Goal: Task Accomplishment & Management: Manage account settings

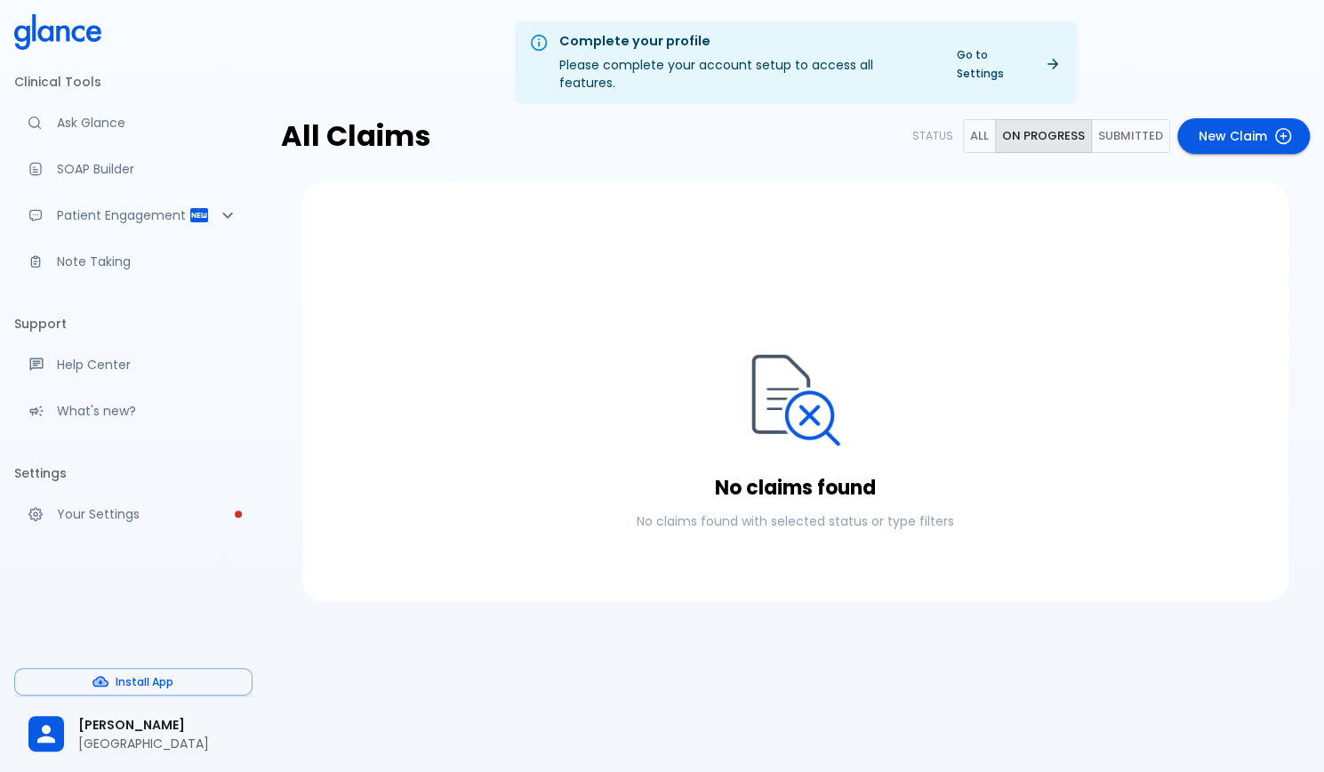
click at [1233, 118] on link "New Claim" at bounding box center [1244, 136] width 133 height 36
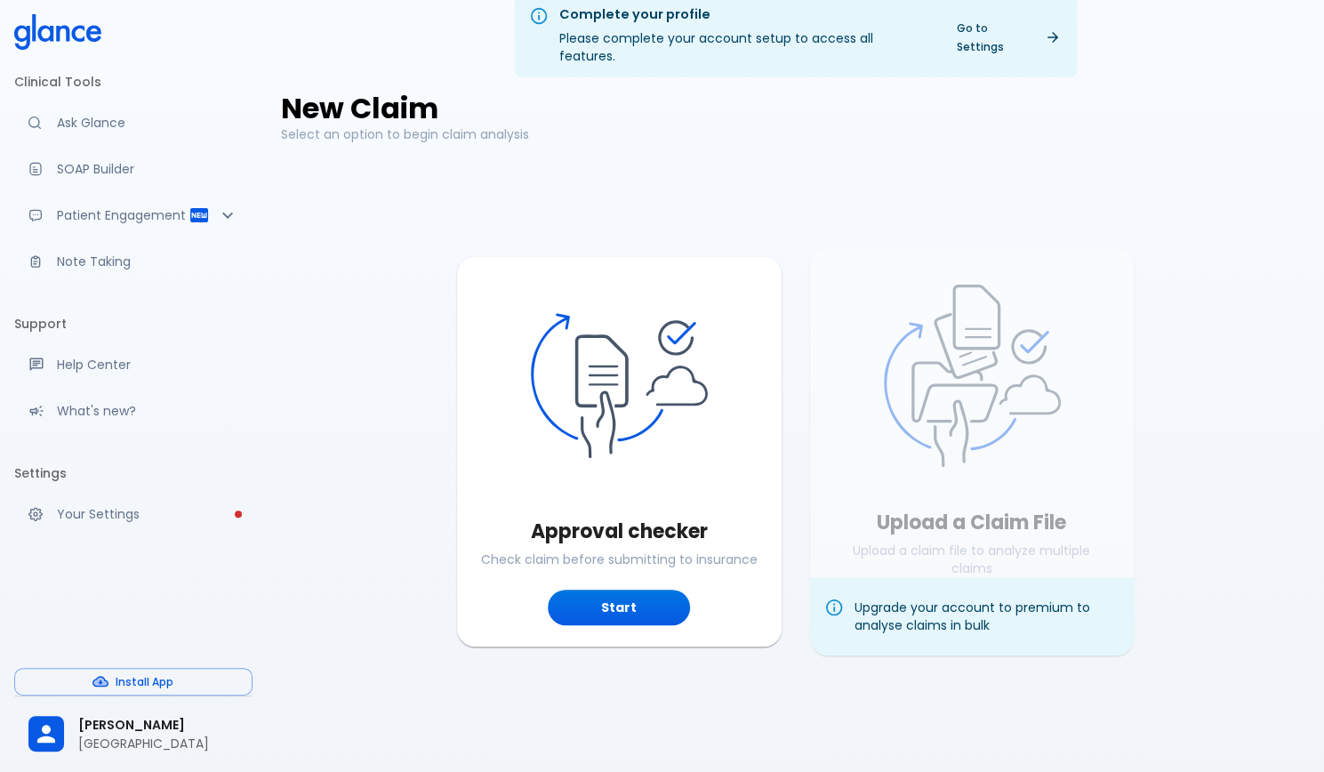
scroll to position [43, 0]
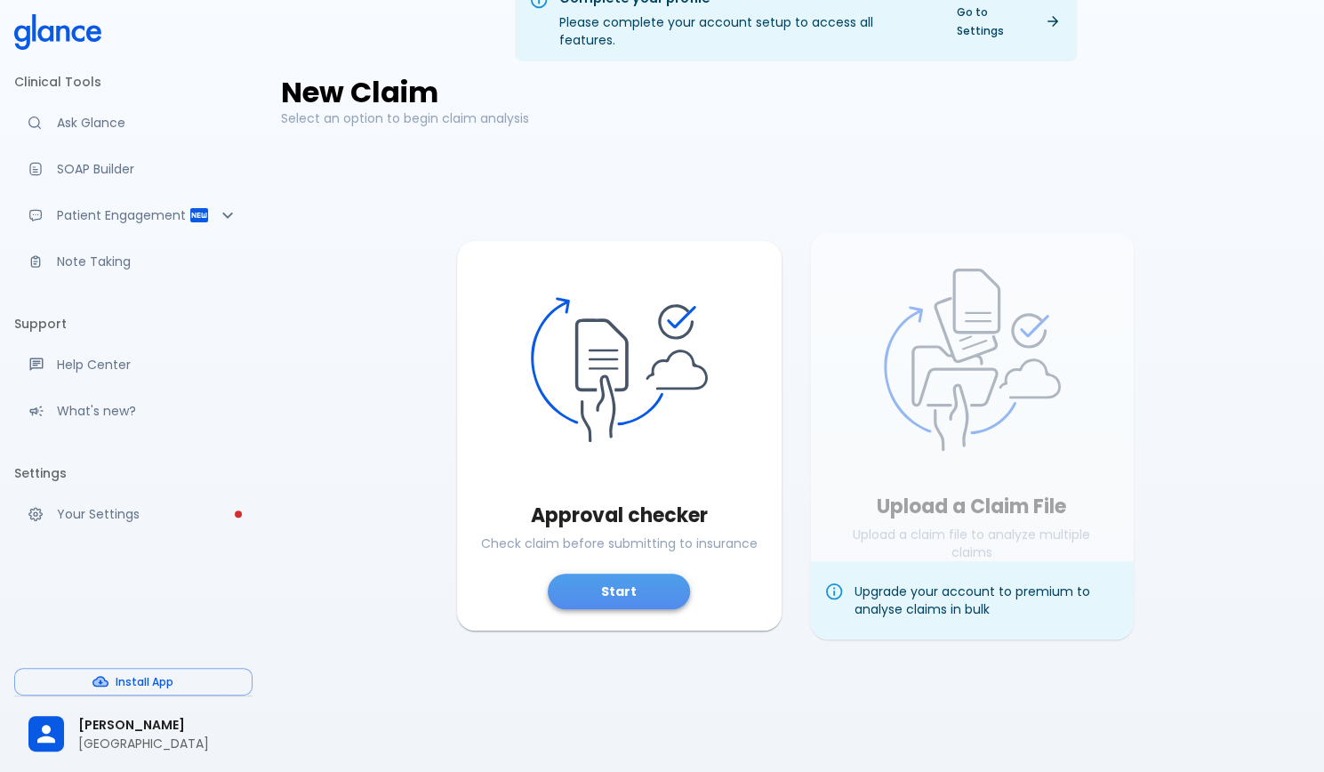
click at [646, 580] on button "Start" at bounding box center [619, 592] width 142 height 36
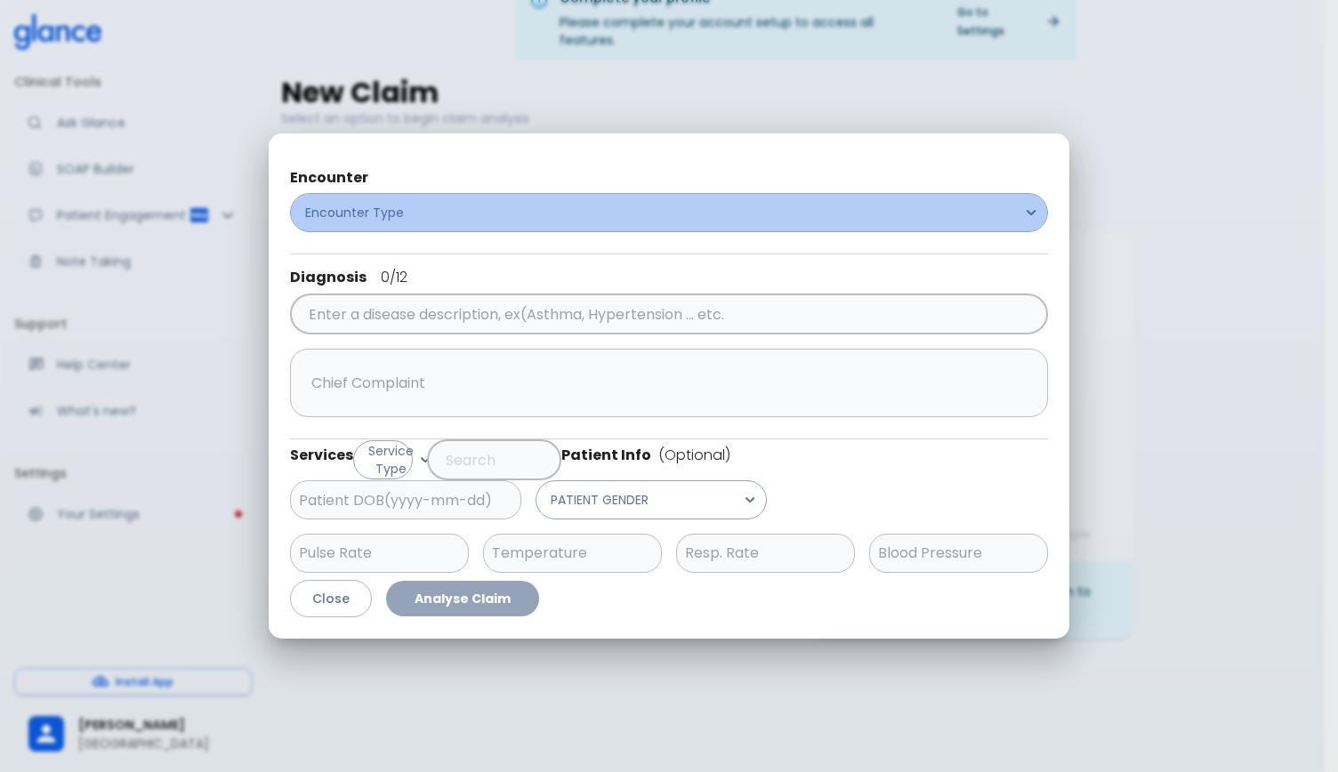
click at [425, 216] on button "Encounter Type" at bounding box center [669, 212] width 758 height 39
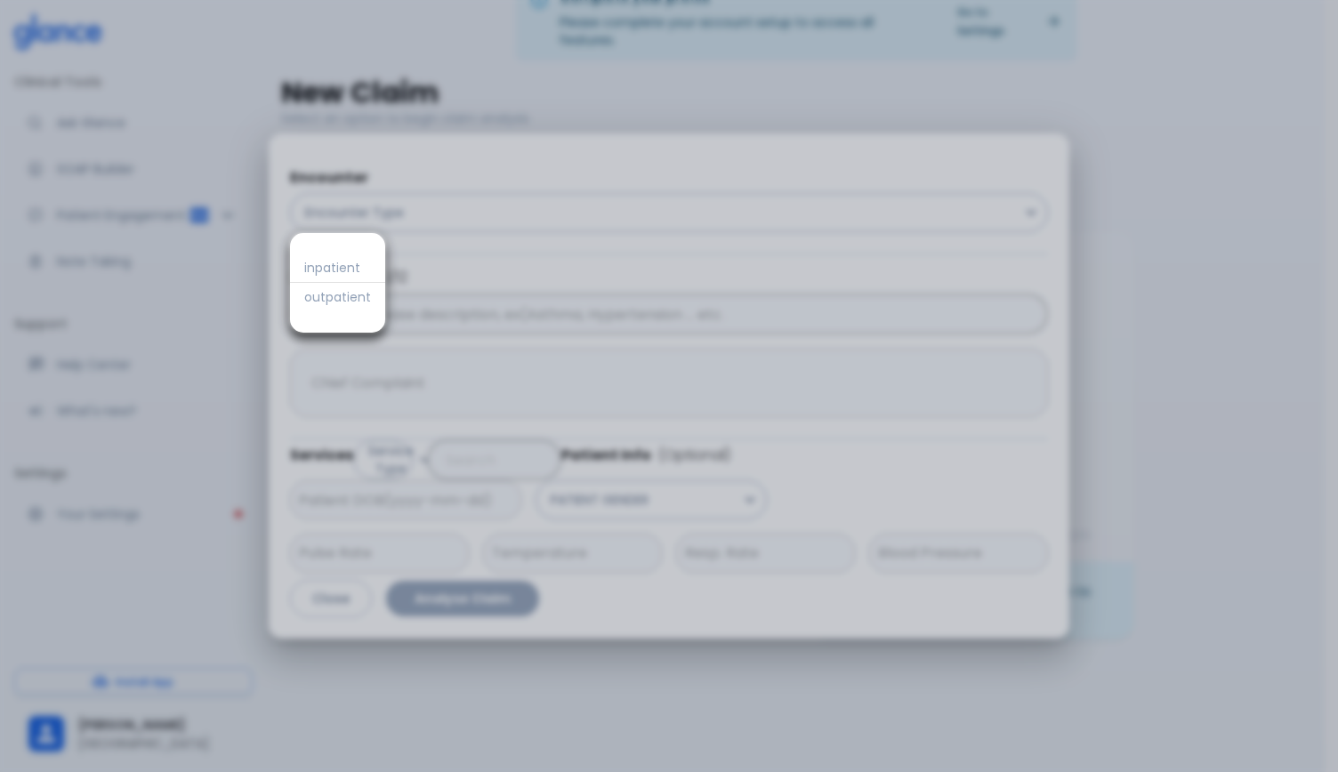
click at [425, 216] on div at bounding box center [669, 386] width 1338 height 772
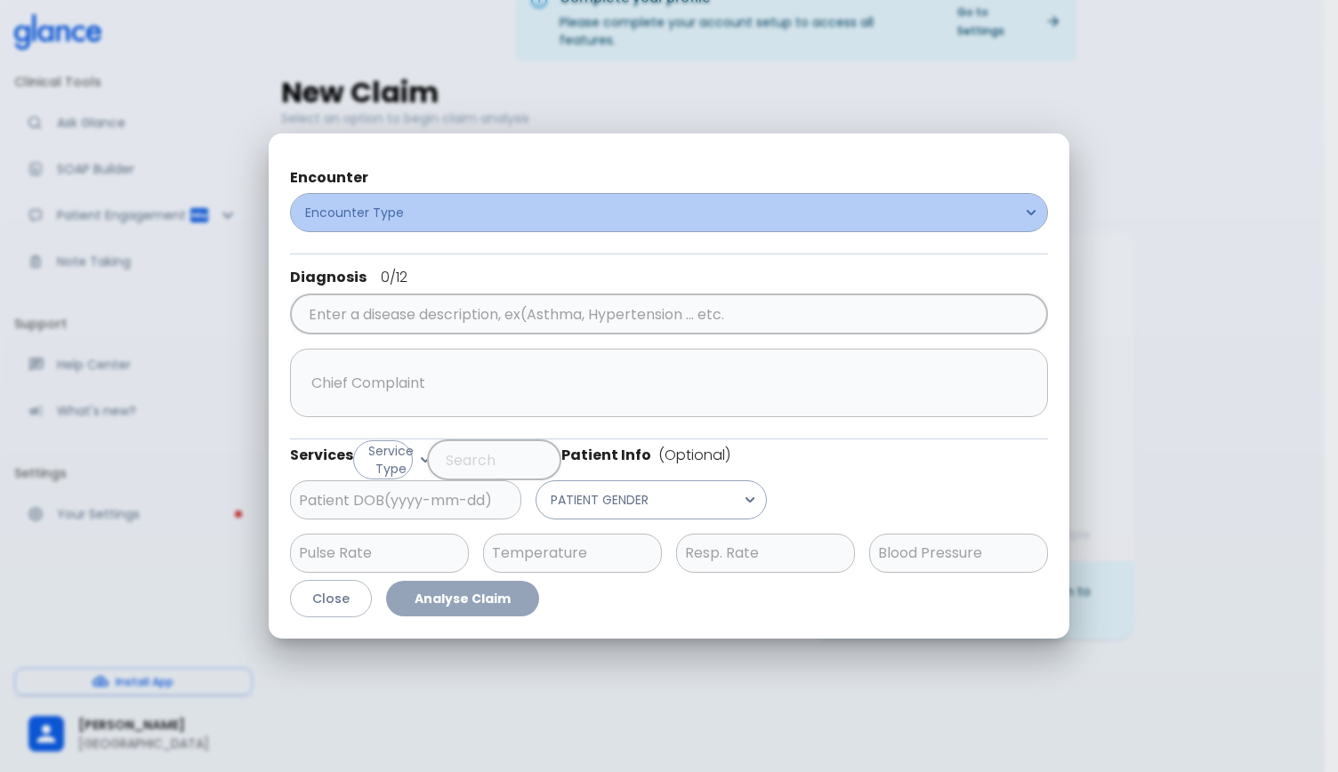
click at [418, 213] on button "Encounter Type" at bounding box center [669, 212] width 758 height 39
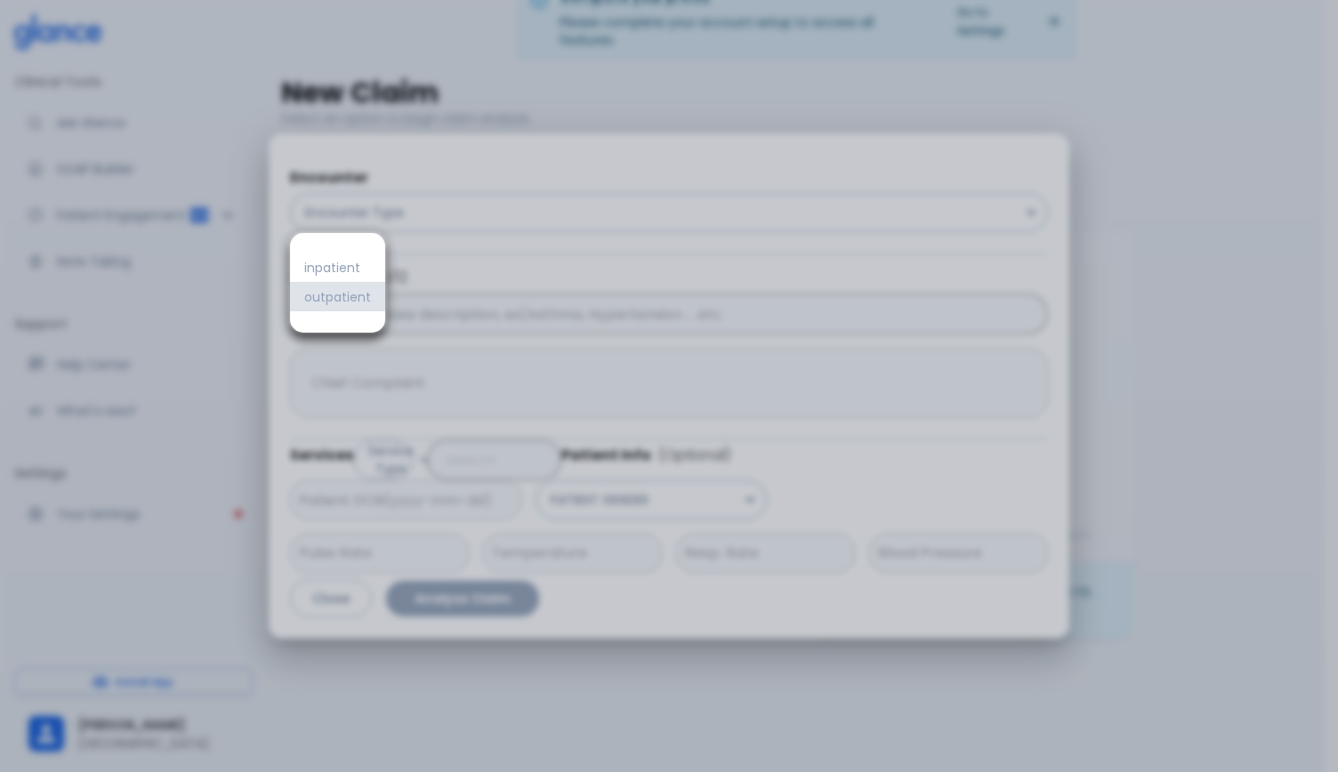
click at [351, 305] on span "outpatient" at bounding box center [337, 297] width 67 height 18
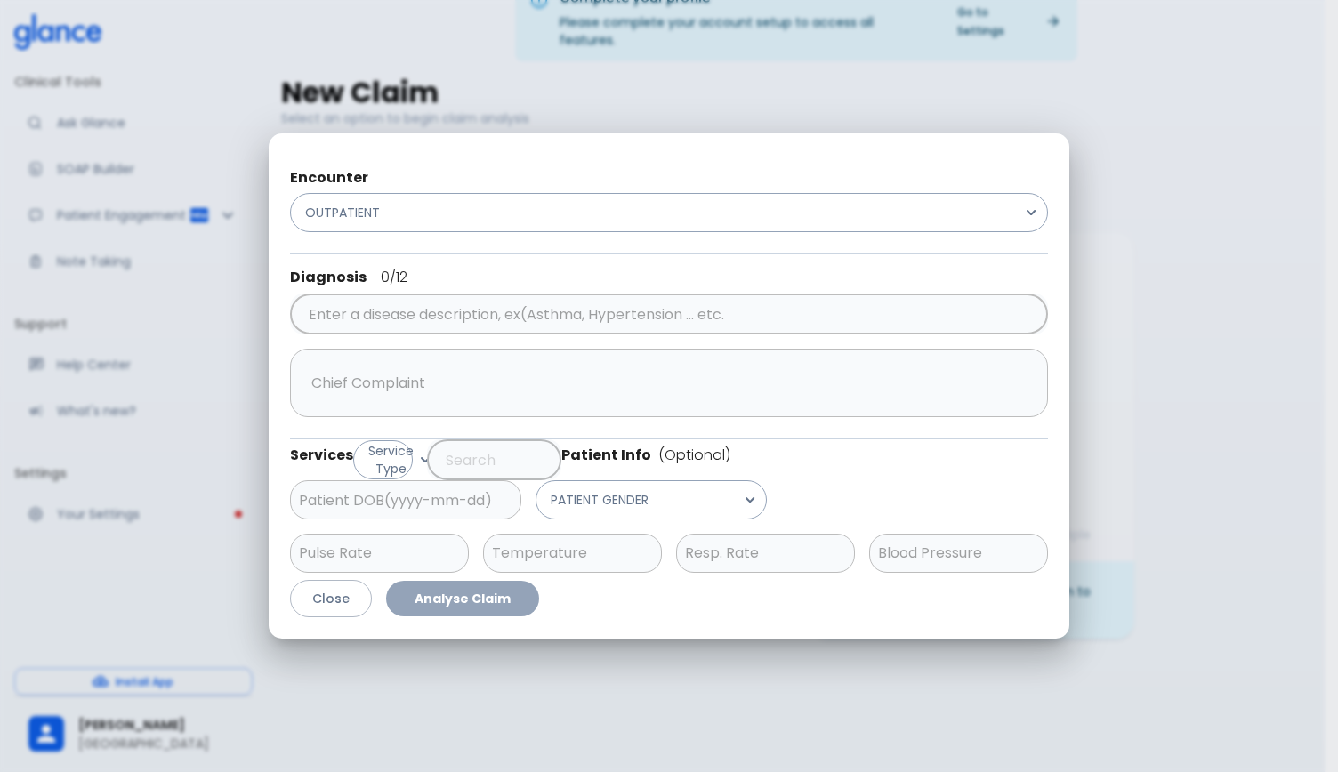
click at [925, 136] on div "Encounter OUTPATIENT Diagnosis 0 /12 ​ x ​ Services Service Type ​ Patient Info…" at bounding box center [669, 386] width 800 height 506
click at [323, 591] on button "Close" at bounding box center [331, 599] width 82 height 38
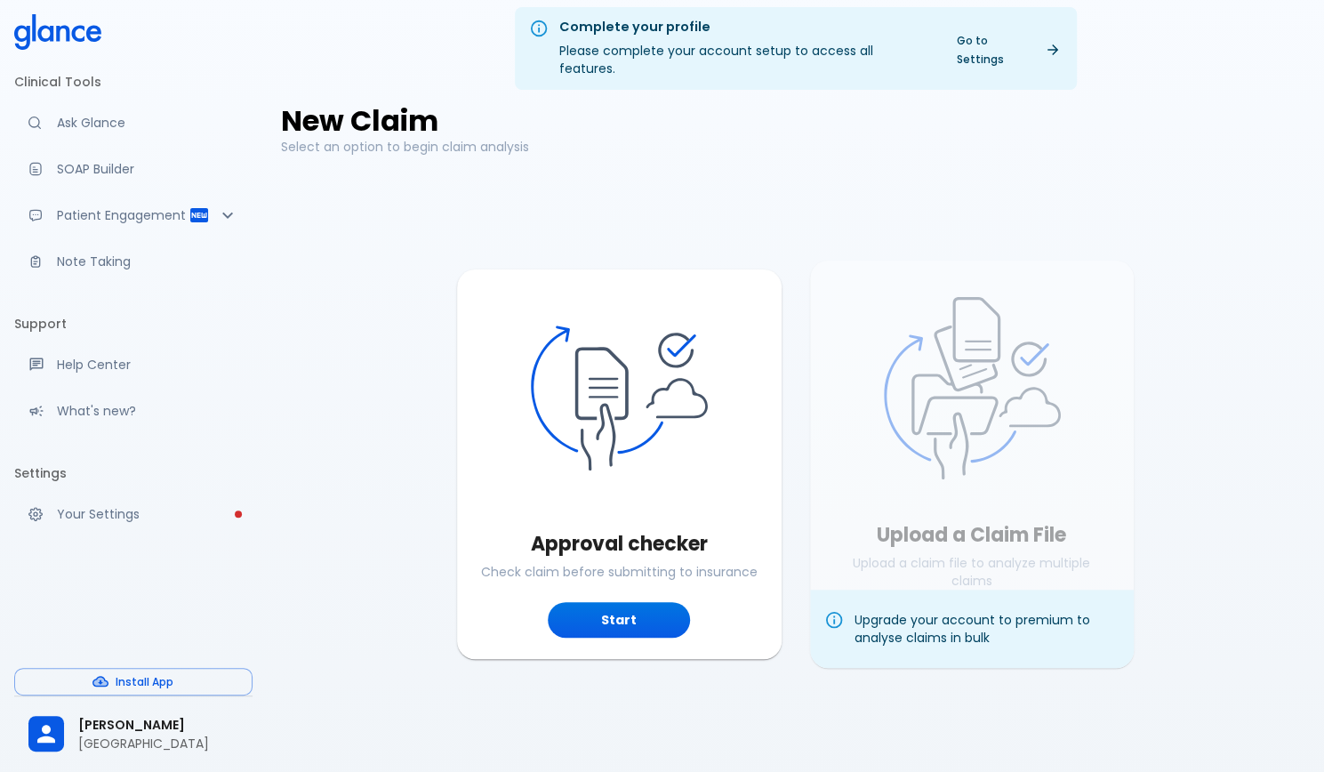
scroll to position [0, 0]
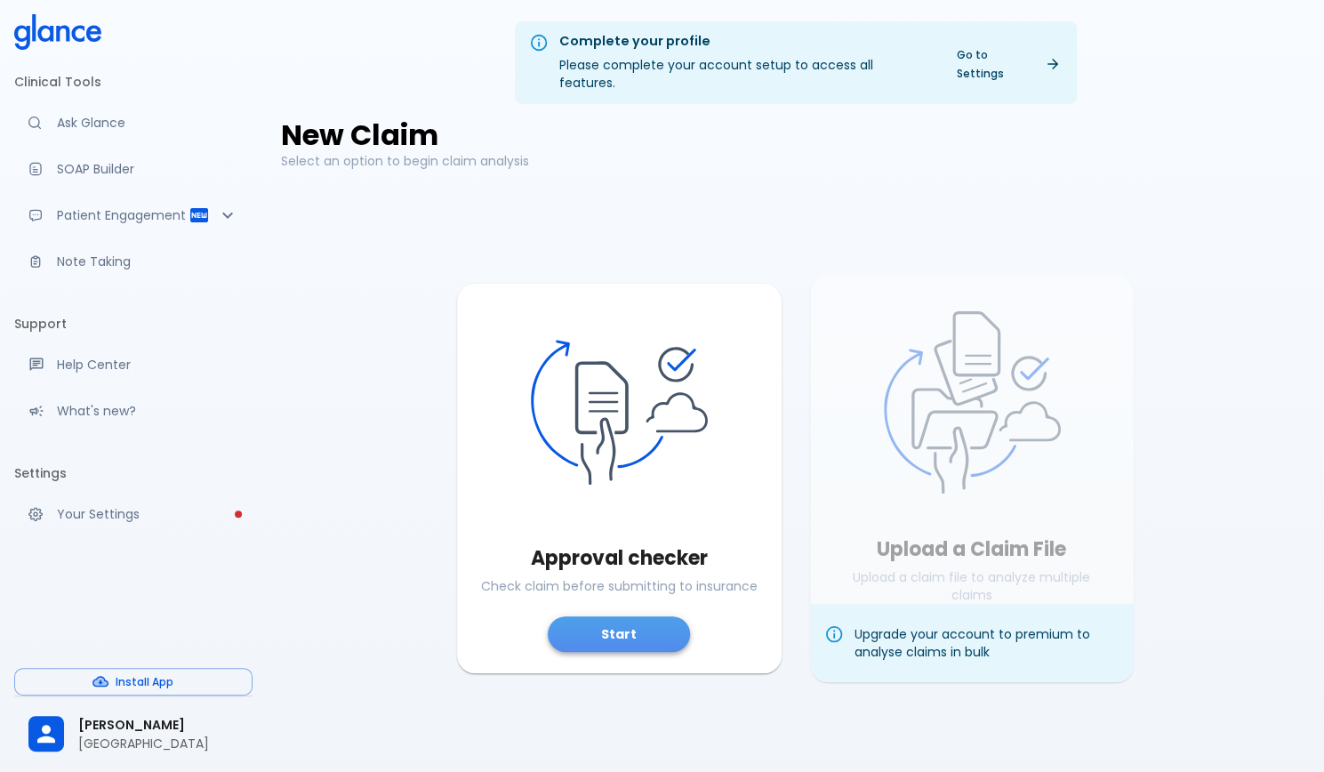
click at [618, 617] on button "Start" at bounding box center [619, 634] width 142 height 36
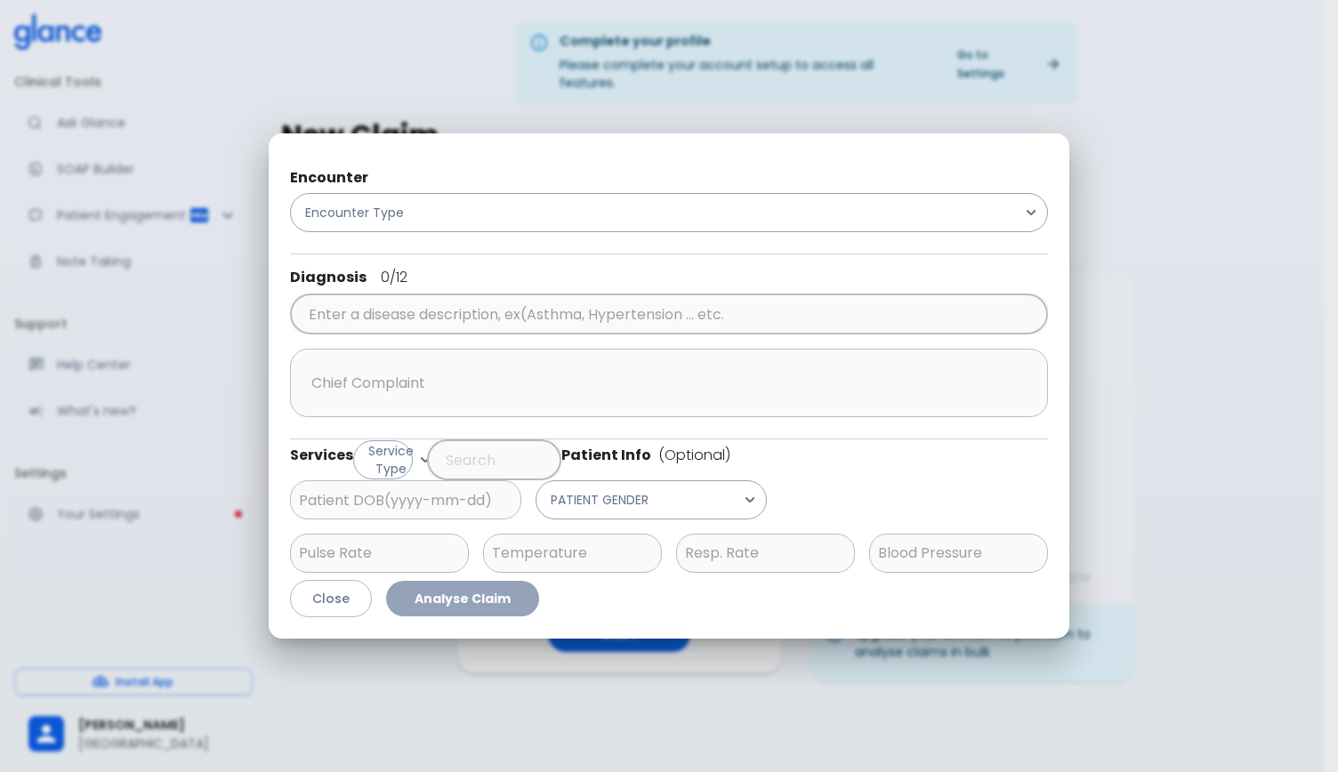
click at [519, 92] on div "Encounter Encounter Type Diagnosis 0 /12 ​ x ​ Services Service Type ​ Patient …" at bounding box center [669, 386] width 1267 height 701
click at [336, 603] on button "Close" at bounding box center [331, 599] width 82 height 38
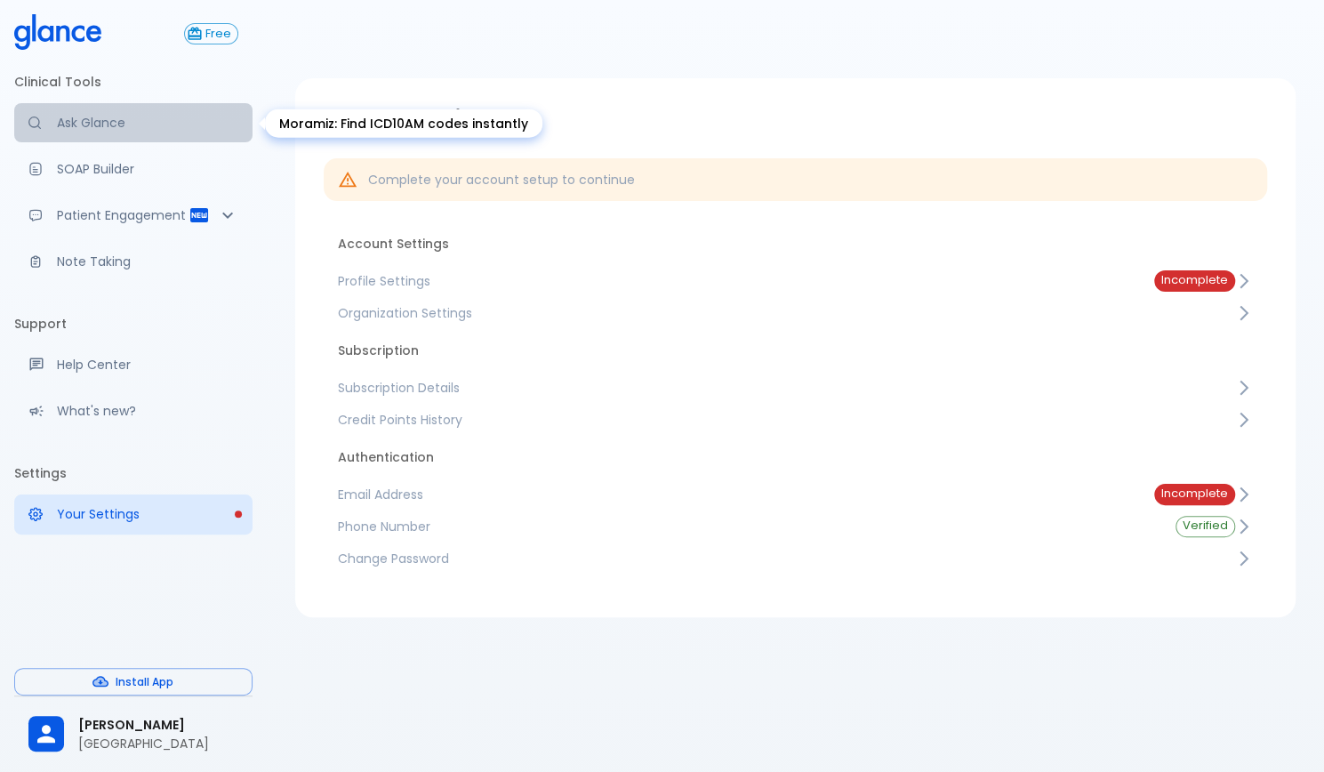
click at [114, 131] on p "Ask Glance" at bounding box center [147, 123] width 181 height 18
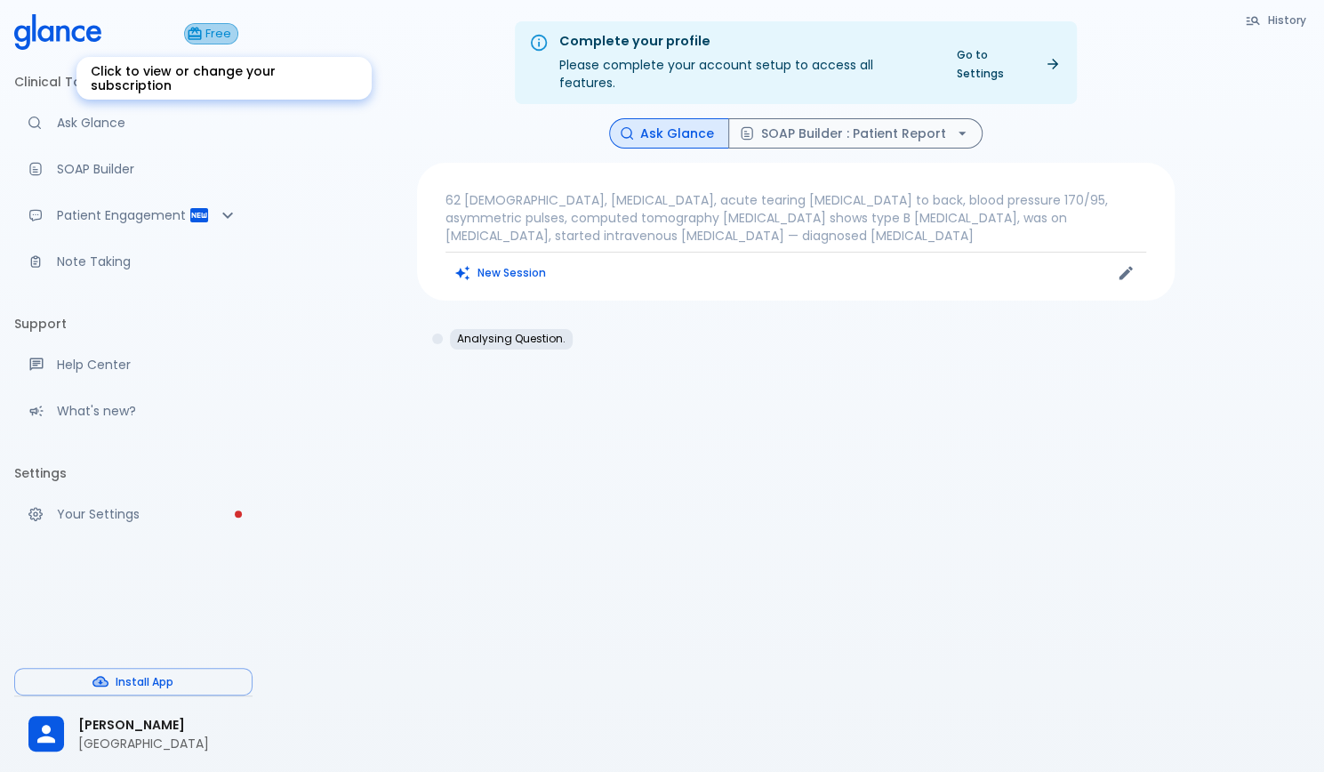
click at [210, 42] on button "Free" at bounding box center [211, 33] width 54 height 21
